Goal: Information Seeking & Learning: Learn about a topic

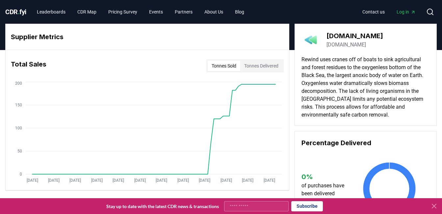
click at [432, 12] on icon at bounding box center [430, 12] width 8 height 8
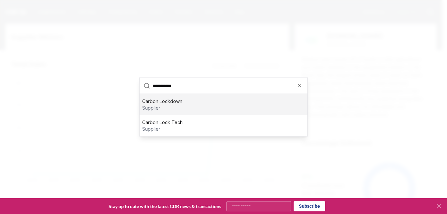
type input "**********"
click at [195, 104] on div "Carbon Lockdown supplier" at bounding box center [223, 104] width 168 height 21
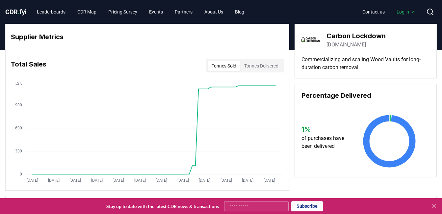
click at [247, 65] on button "Tonnes Delivered" at bounding box center [261, 66] width 42 height 11
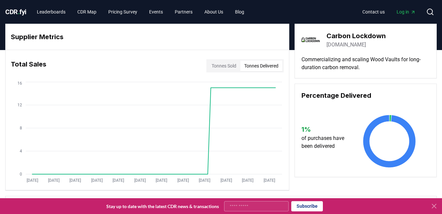
click at [228, 65] on button "Tonnes Sold" at bounding box center [224, 66] width 33 height 11
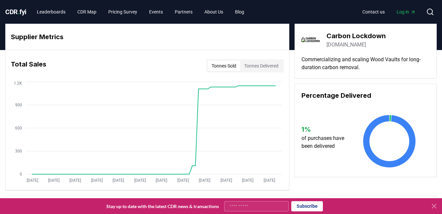
click at [251, 60] on div "Tonnes Sold Tonnes Delivered" at bounding box center [244, 65] width 77 height 13
click at [252, 67] on button "Tonnes Delivered" at bounding box center [261, 66] width 42 height 11
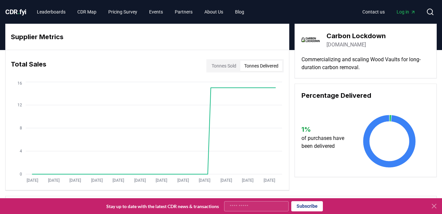
click at [232, 66] on button "Tonnes Sold" at bounding box center [224, 66] width 33 height 11
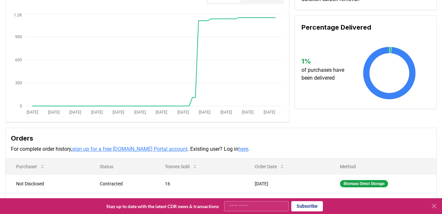
scroll to position [68, 0]
